Goal: Task Accomplishment & Management: Complete application form

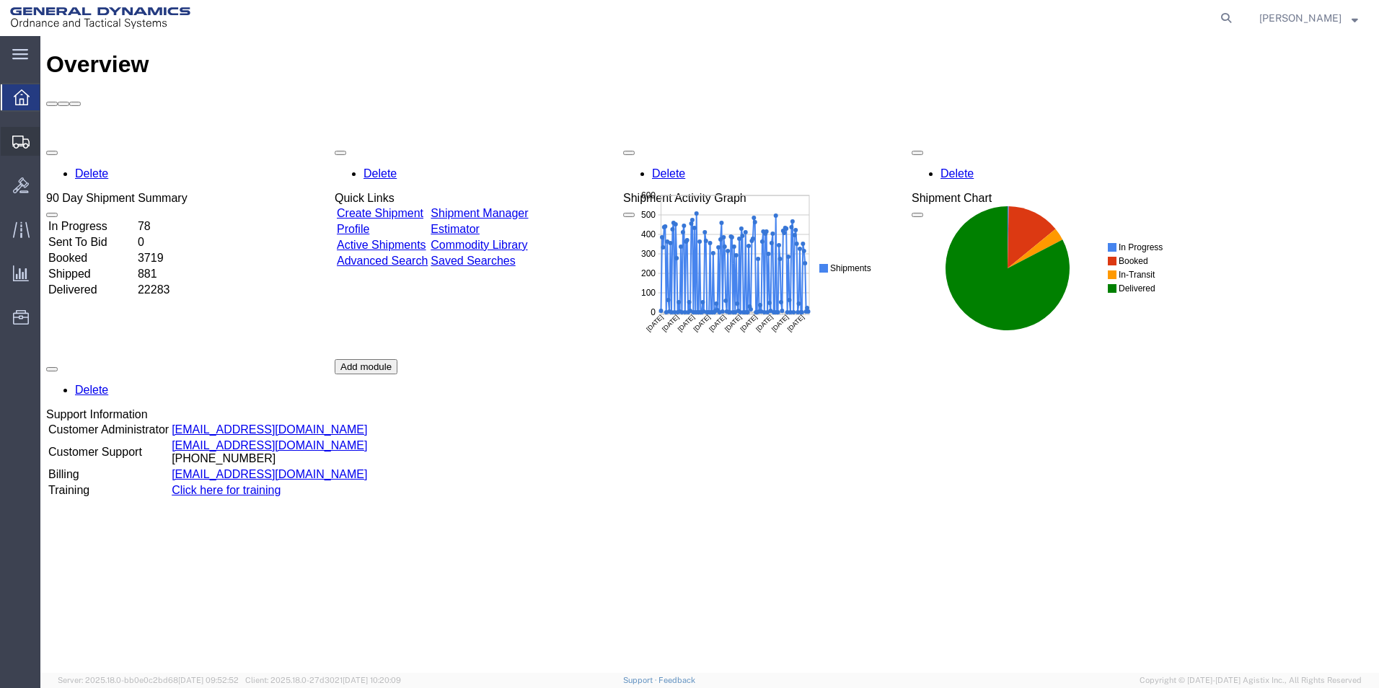
click at [0, 0] on span "Shipment Manager" at bounding box center [0, 0] width 0 height 0
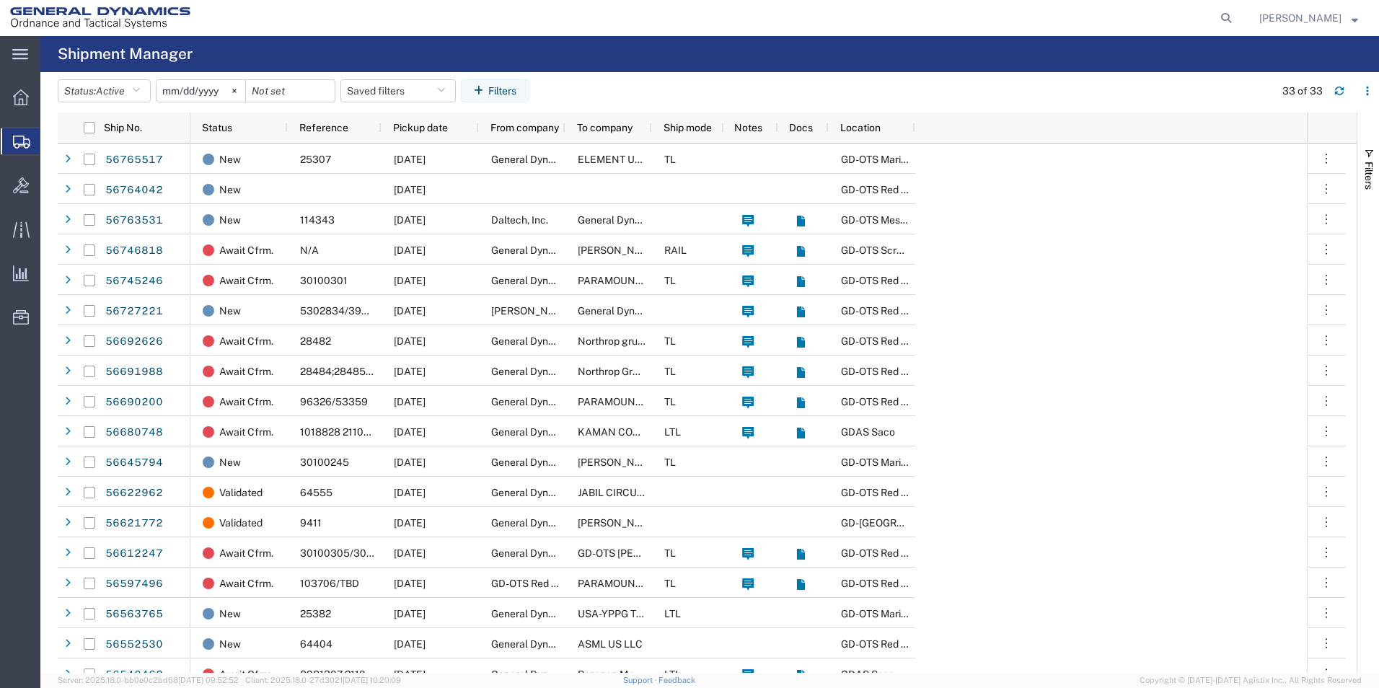
click at [0, 0] on span "Create Shipment" at bounding box center [0, 0] width 0 height 0
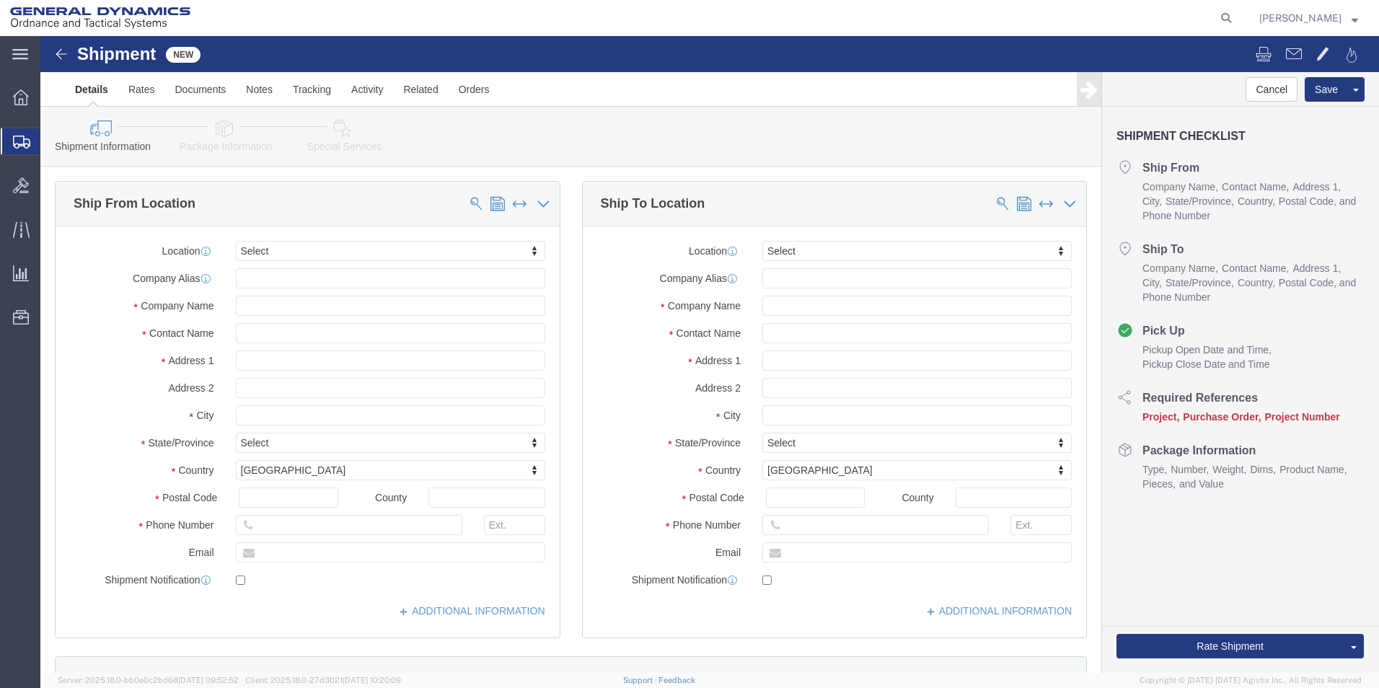
select select
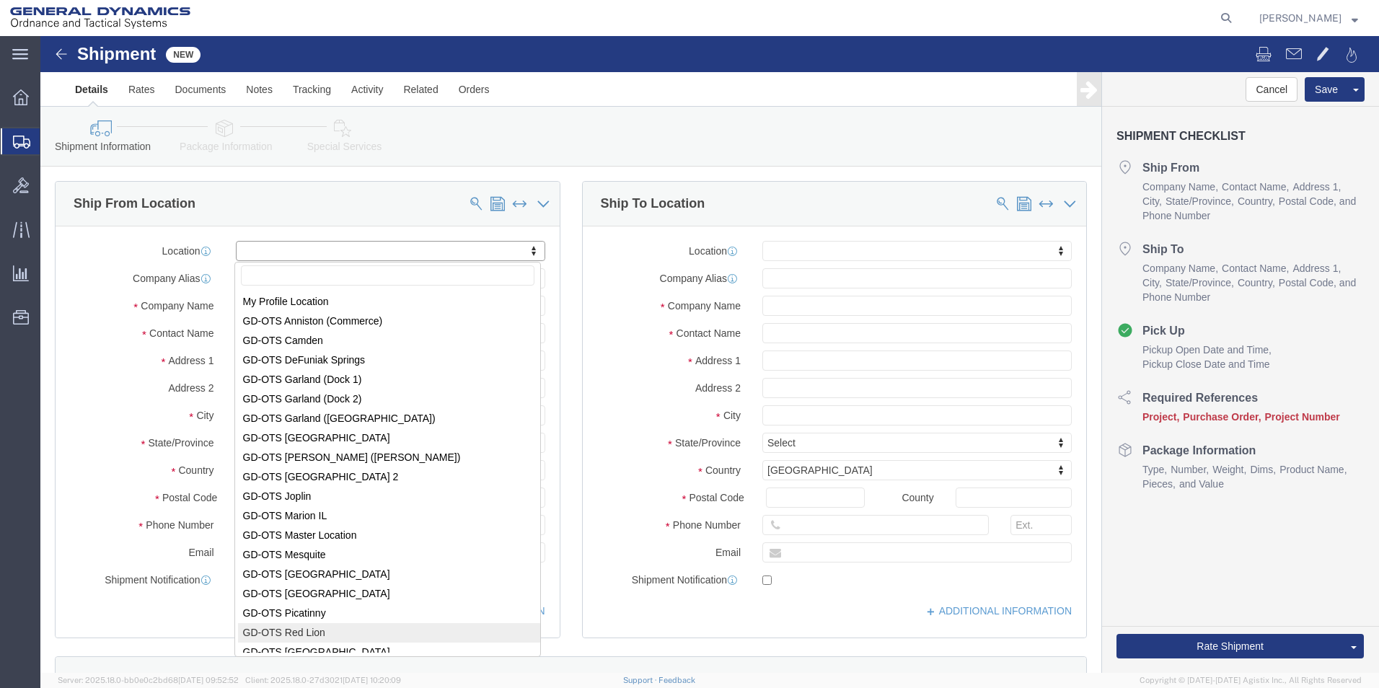
select select "310"
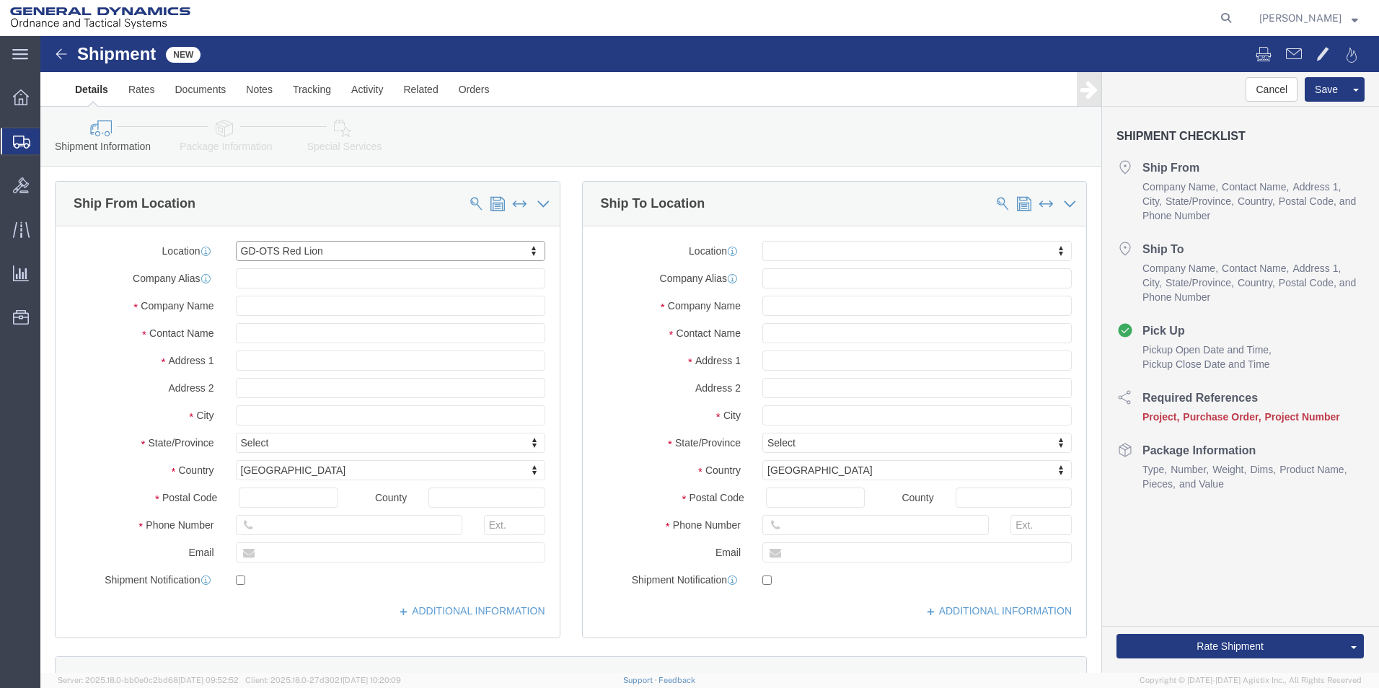
select select "PA"
click input "text"
type input "[PERSON_NAME]"
type input "[STREET_ADDRESS]"
type input "Red Lion"
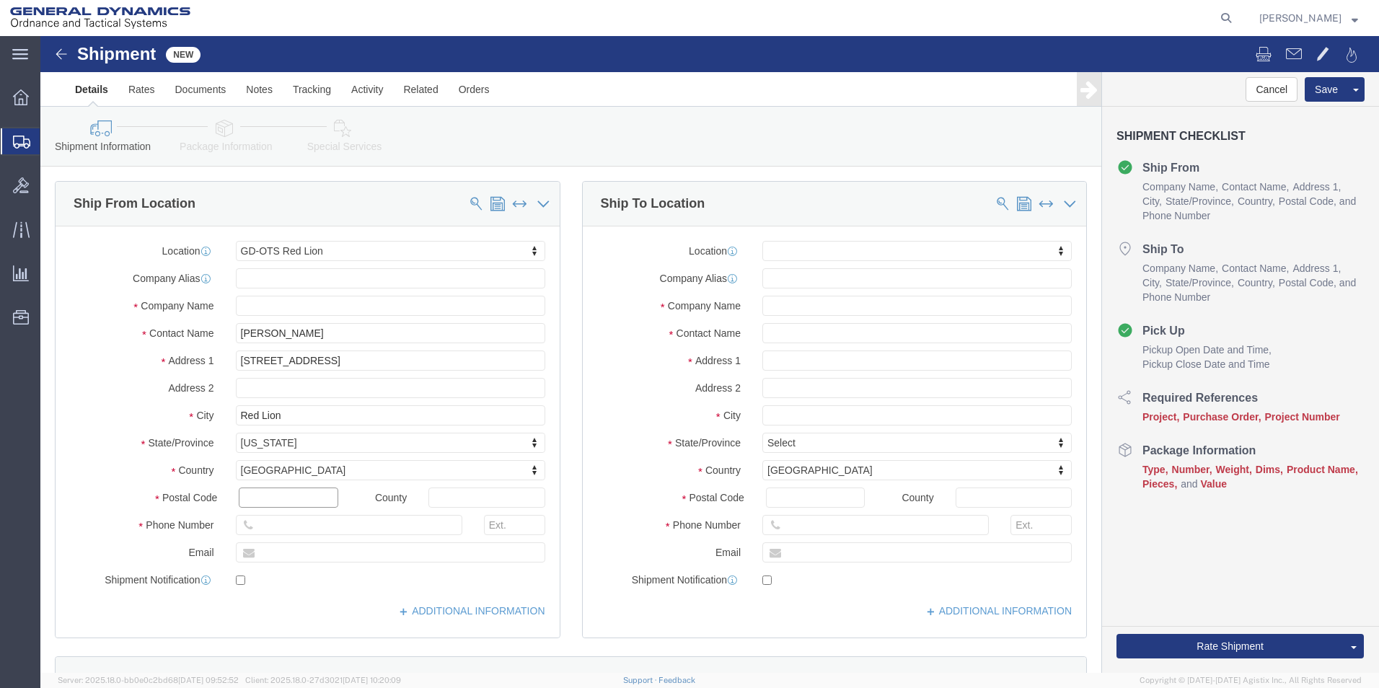
type input "17356"
type input "[PHONE_NUMBER]"
type input "[EMAIL_ADDRESS][PERSON_NAME][DOMAIN_NAME]"
click input "text"
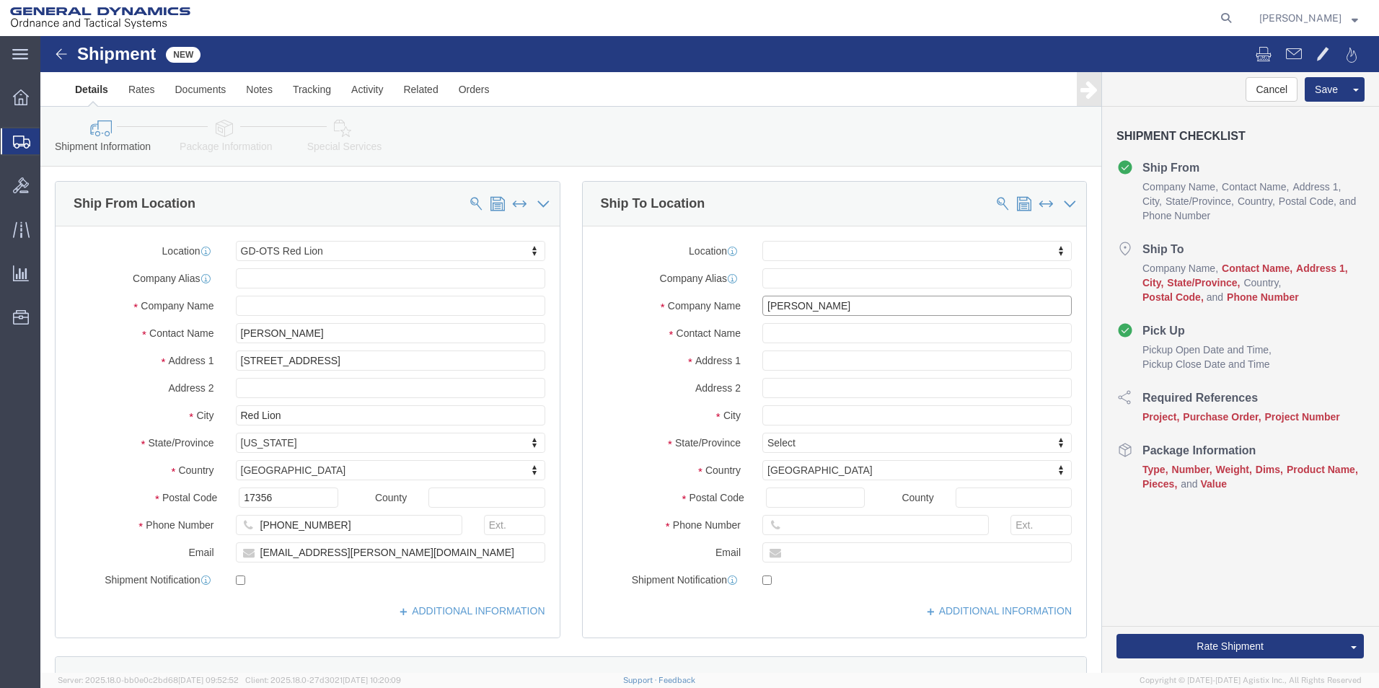
type input "[PERSON_NAME]"
